Goal: Task Accomplishment & Management: Manage account settings

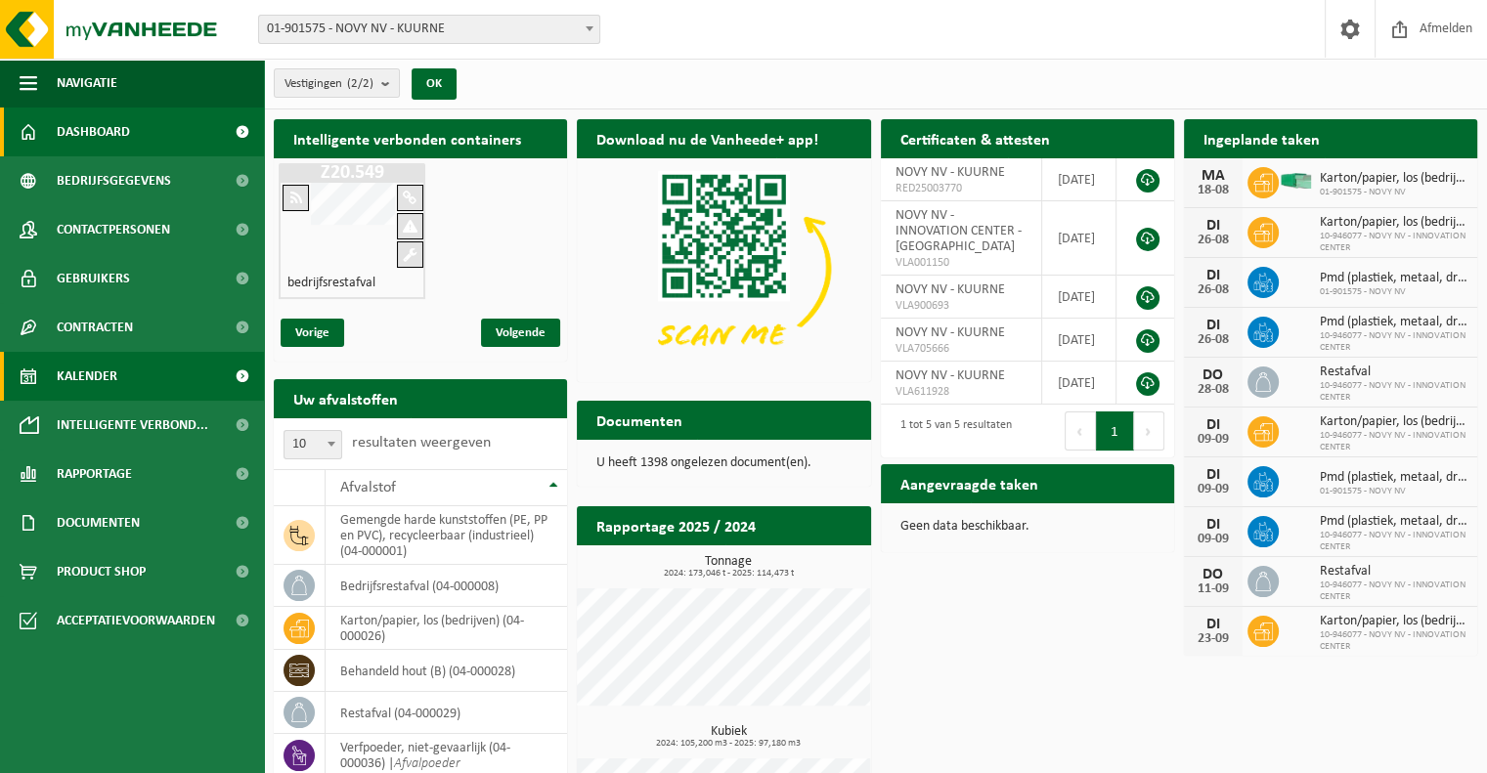
click at [188, 379] on link "Kalender" at bounding box center [132, 376] width 264 height 49
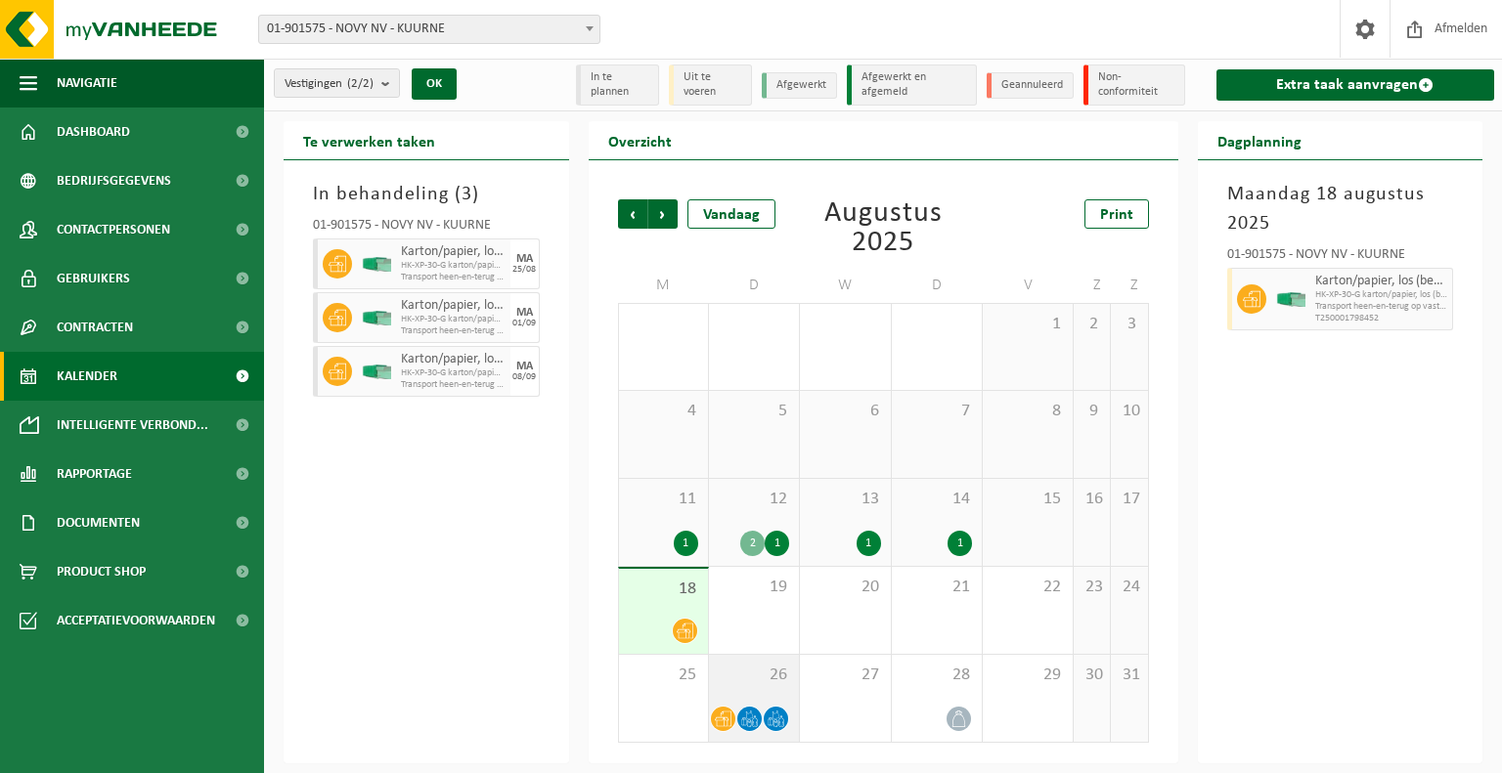
click at [743, 679] on span "26" at bounding box center [754, 676] width 70 height 22
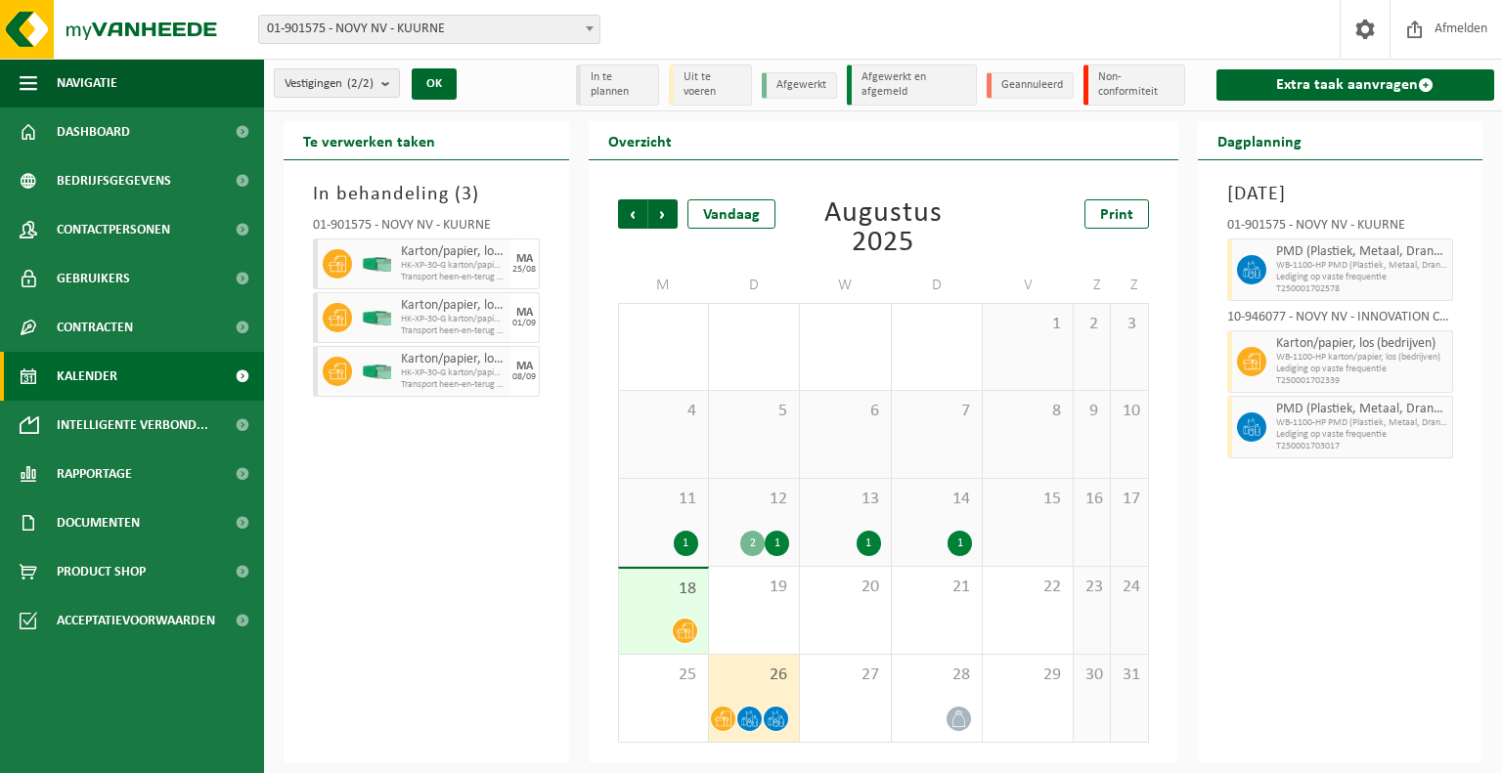
click at [653, 609] on div "18" at bounding box center [663, 611] width 89 height 85
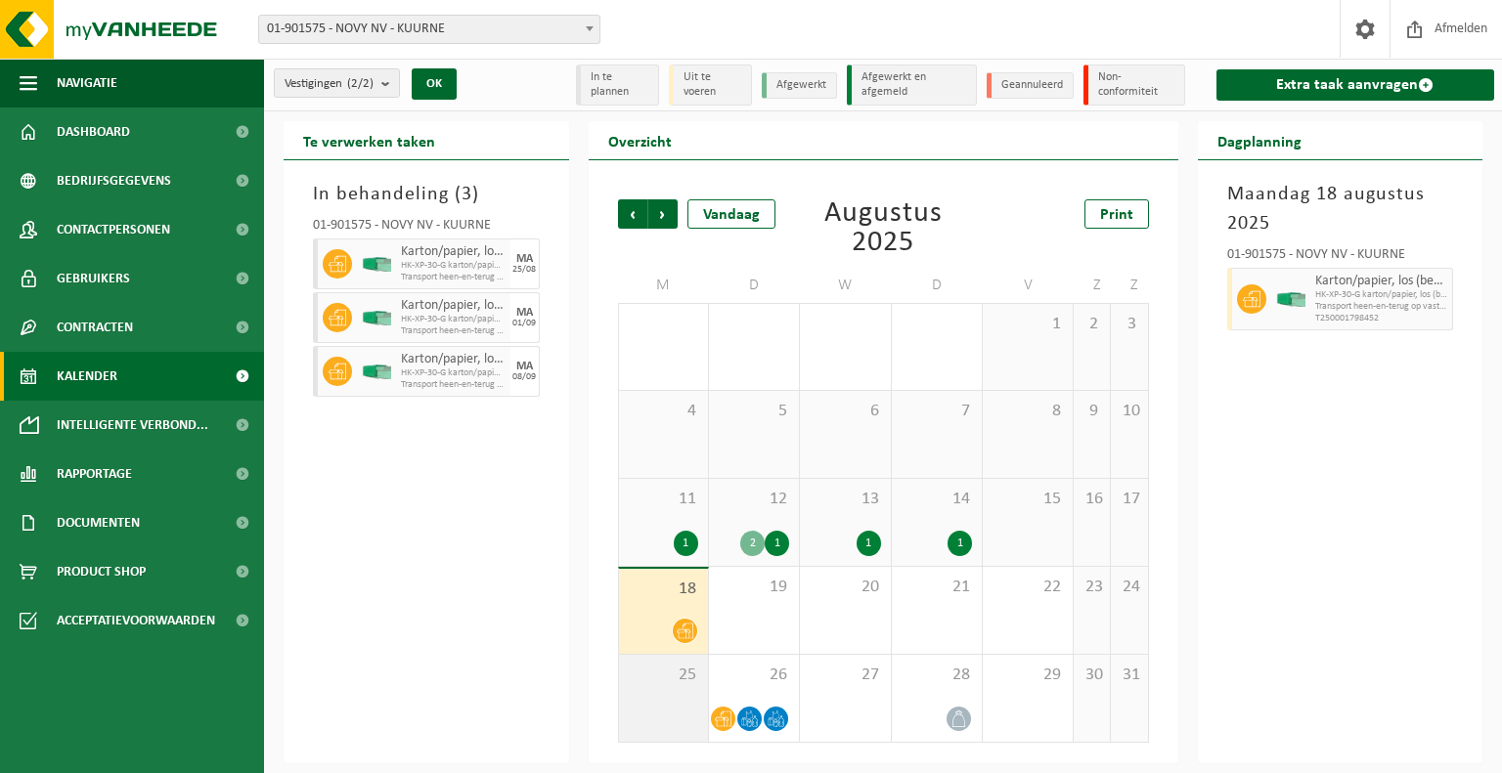
click at [660, 692] on div "25" at bounding box center [663, 698] width 89 height 87
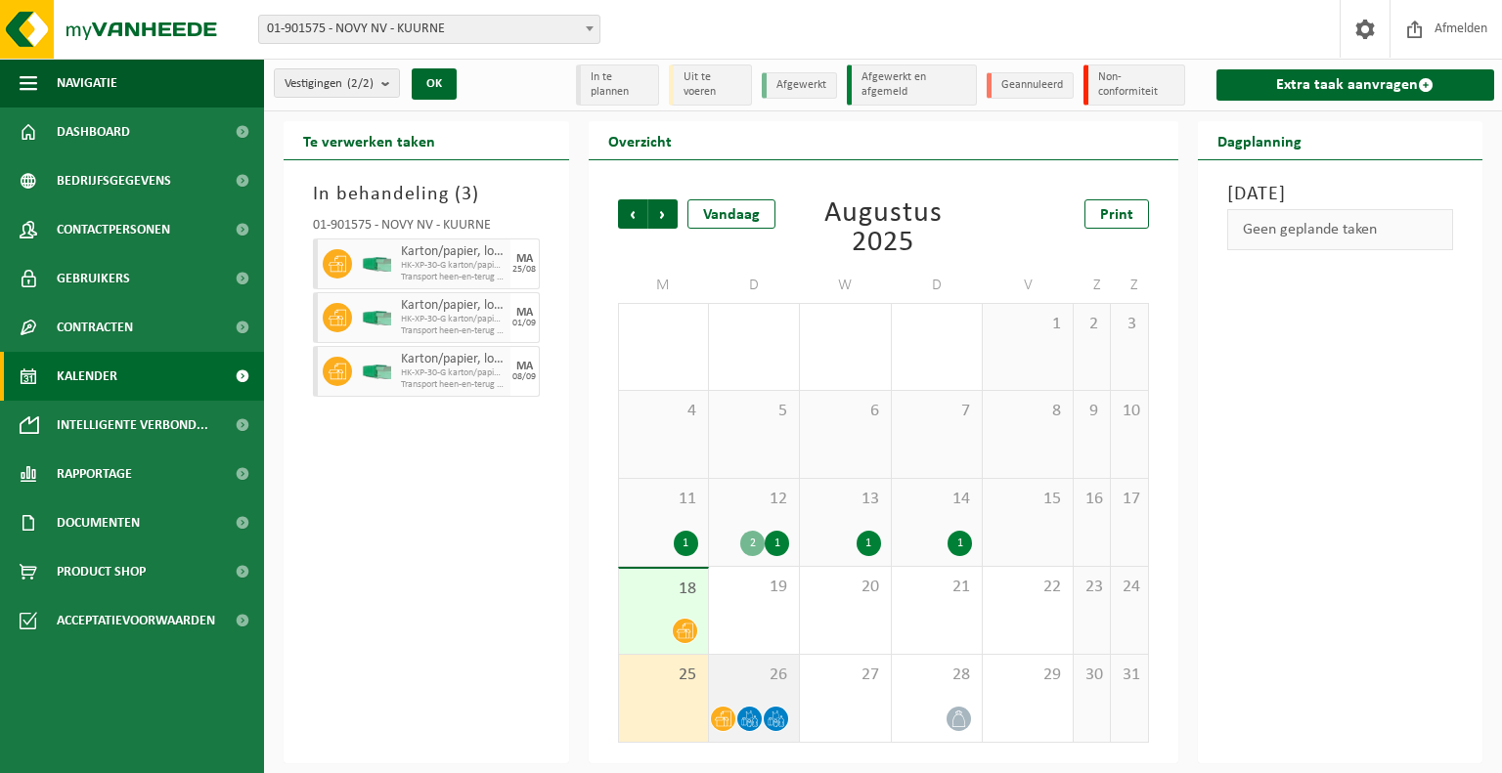
click at [749, 678] on span "26" at bounding box center [754, 676] width 70 height 22
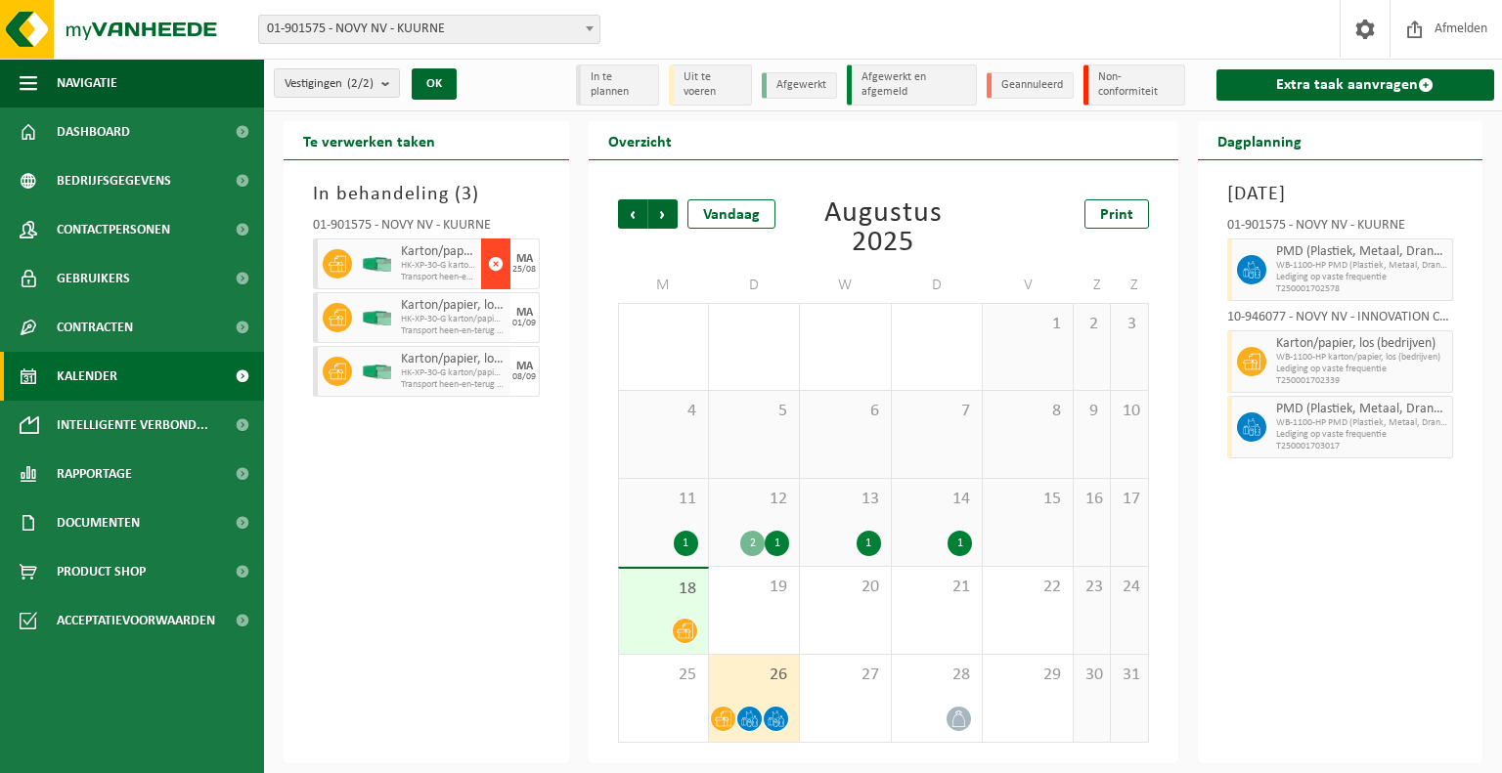
click at [493, 263] on span "button" at bounding box center [496, 263] width 16 height 39
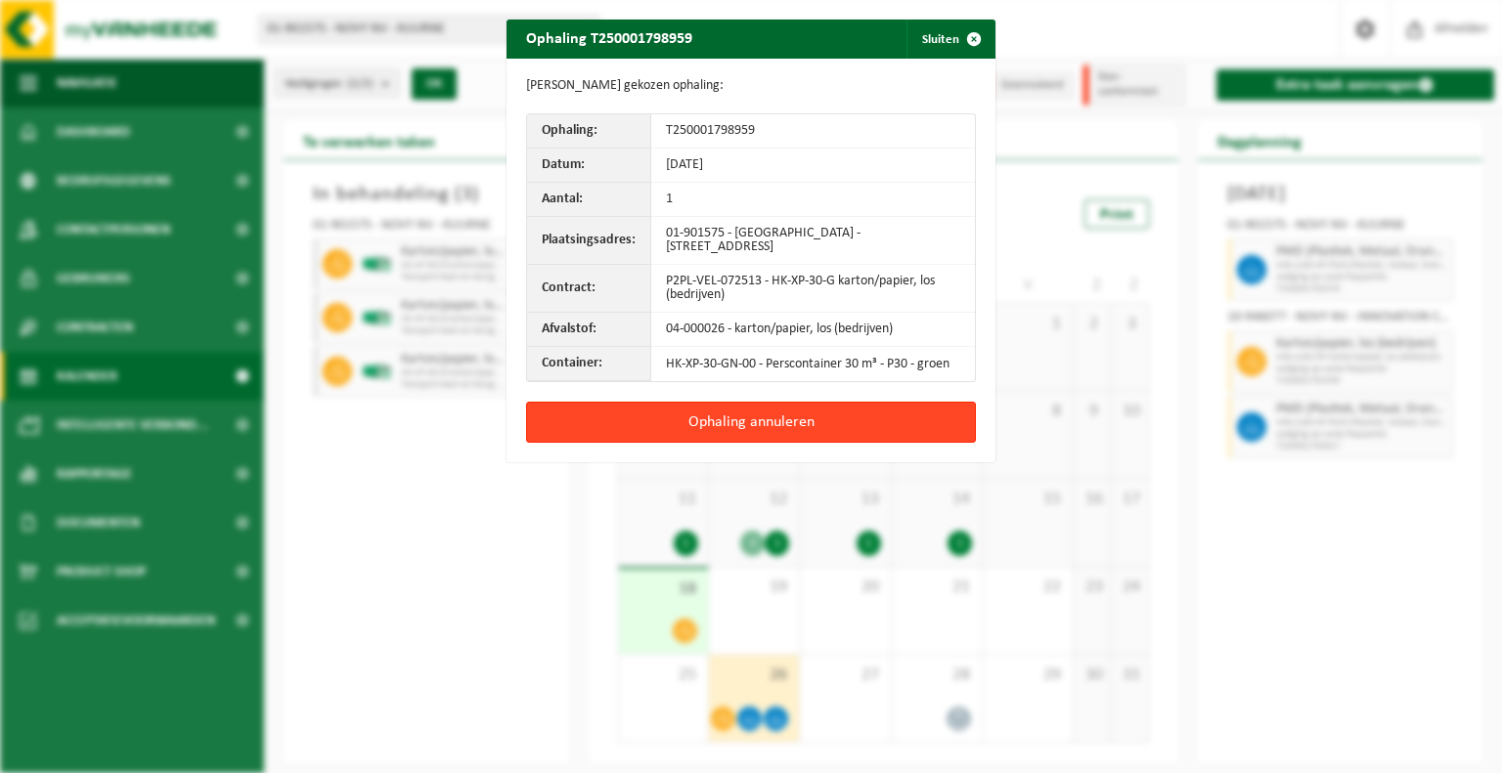
click at [754, 419] on button "Ophaling annuleren" at bounding box center [751, 422] width 450 height 41
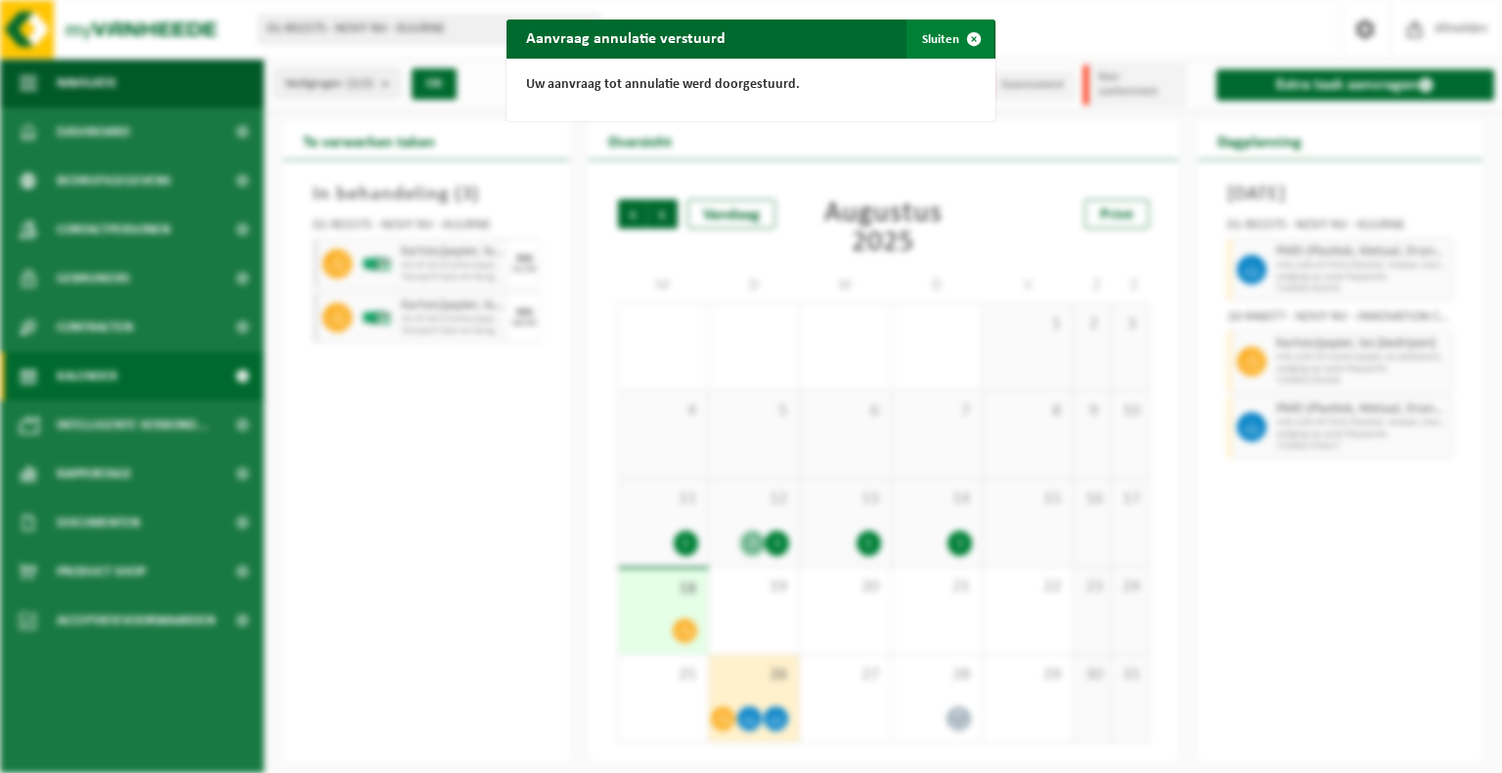
click at [954, 34] on span "button" at bounding box center [973, 39] width 39 height 39
